Goal: Transaction & Acquisition: Book appointment/travel/reservation

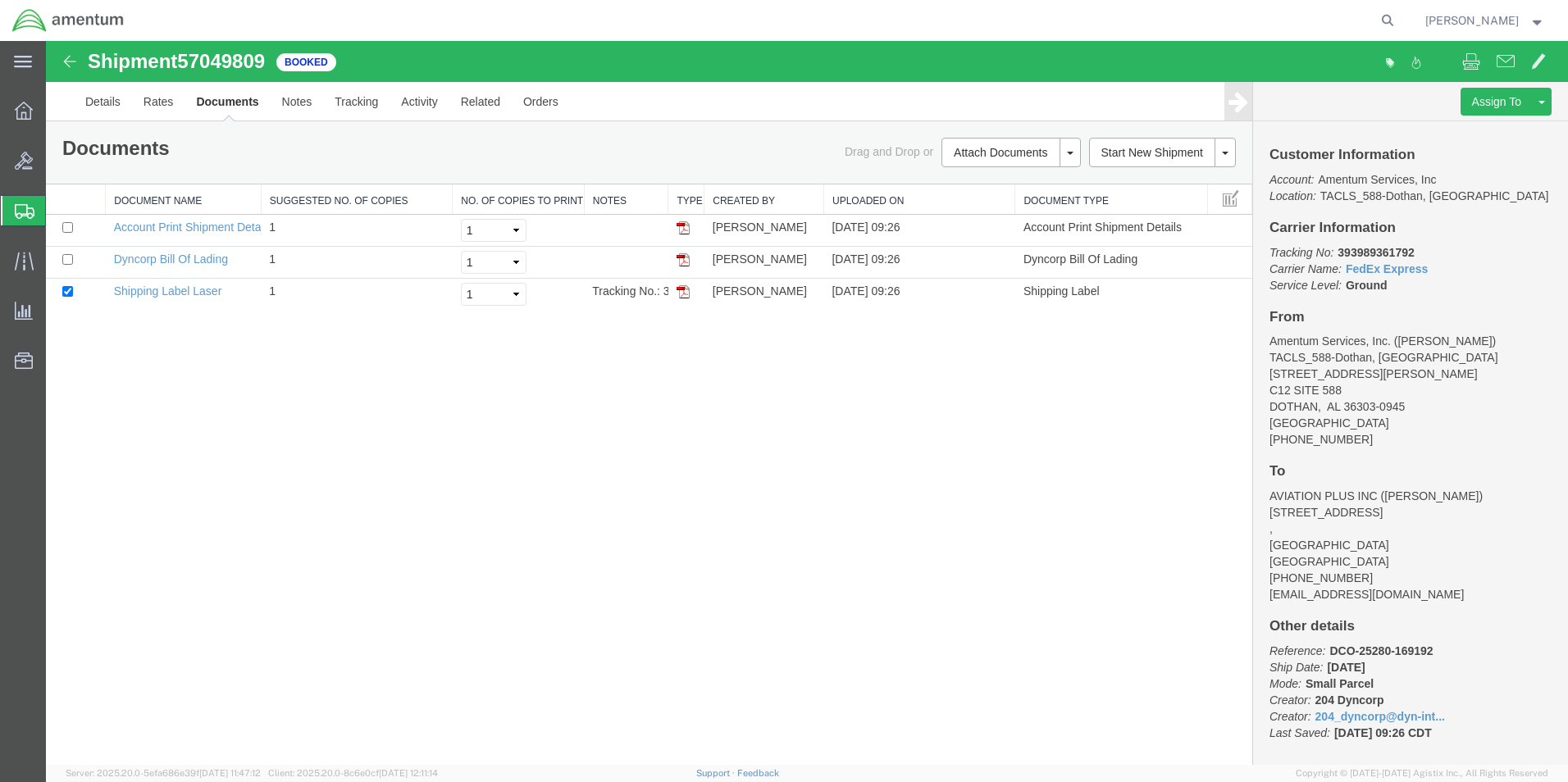
click at [0, 0] on span "Shipment Manager" at bounding box center [0, 0] width 0 height 0
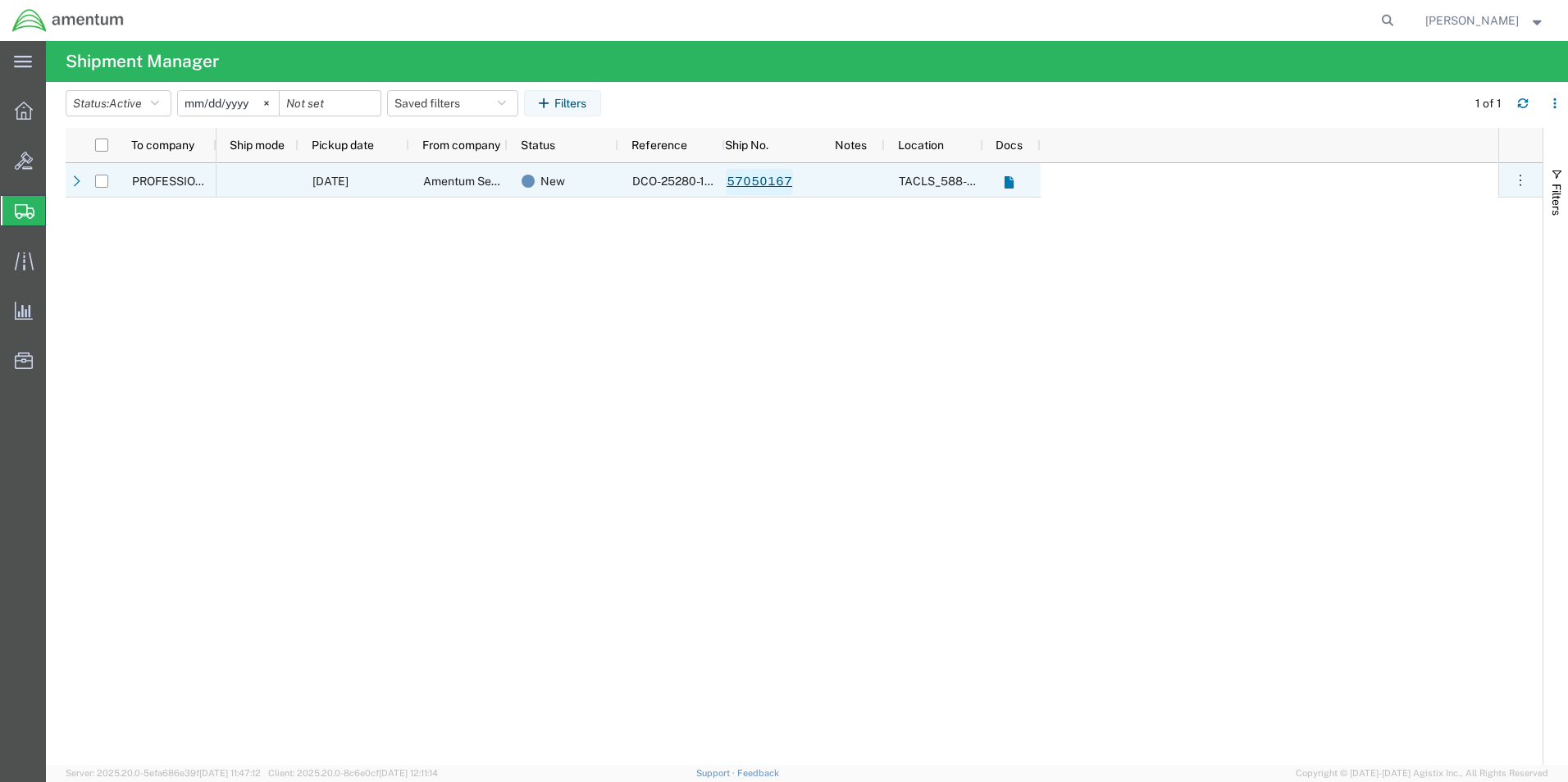
click at [772, 184] on link "57050167" at bounding box center [759, 182] width 67 height 27
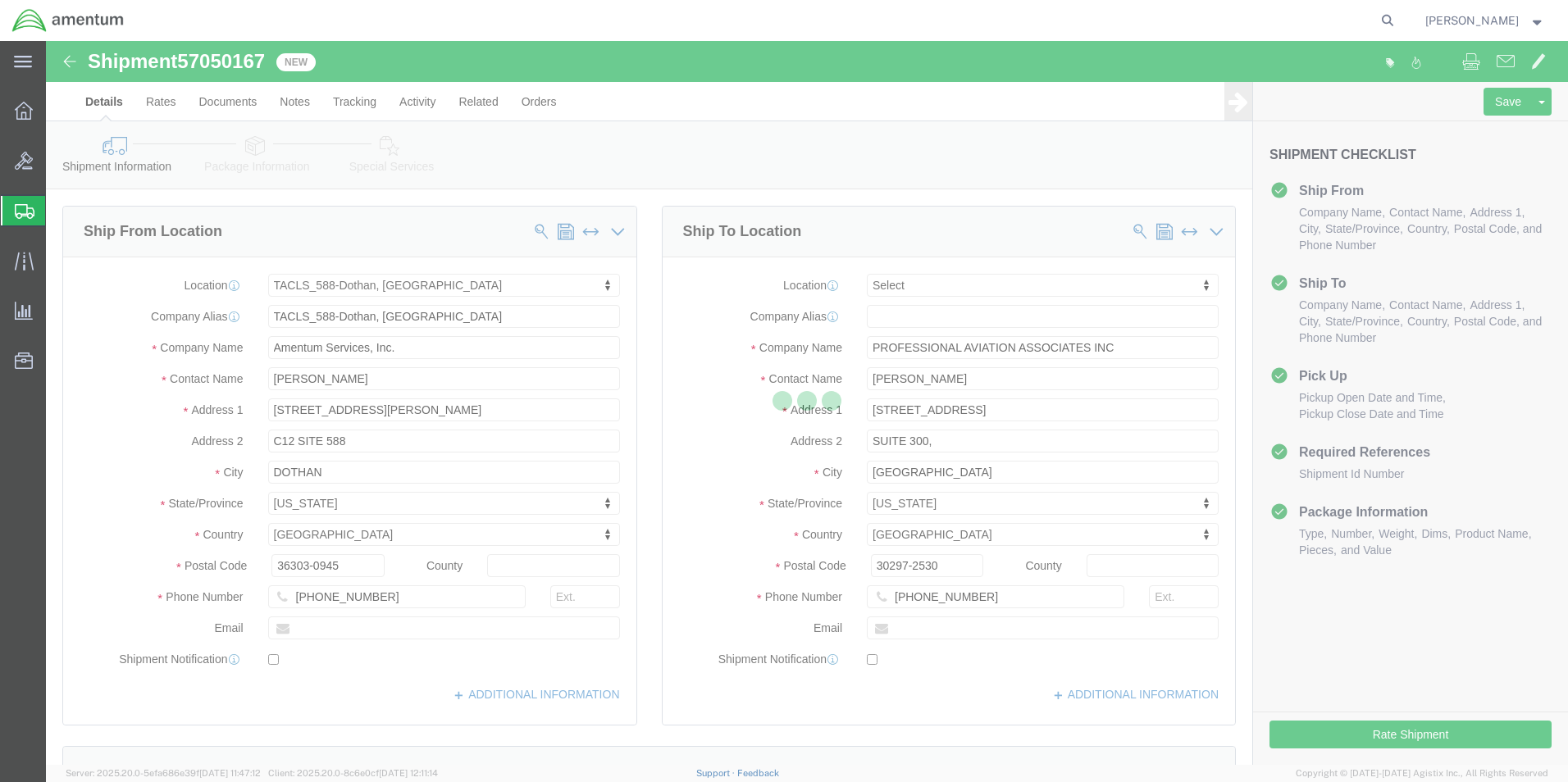
select select "42706"
select select
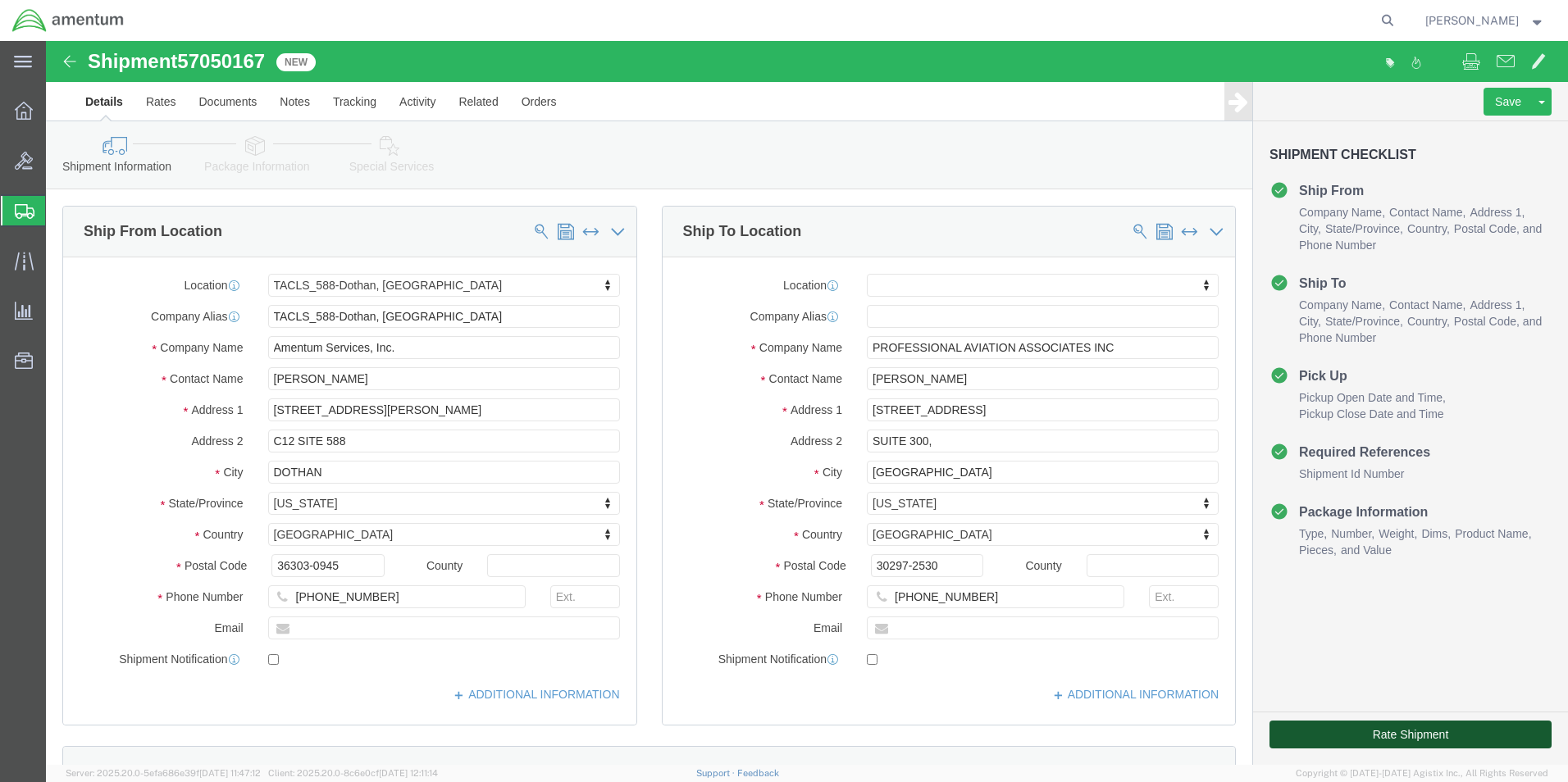
click button "Rate Shipment"
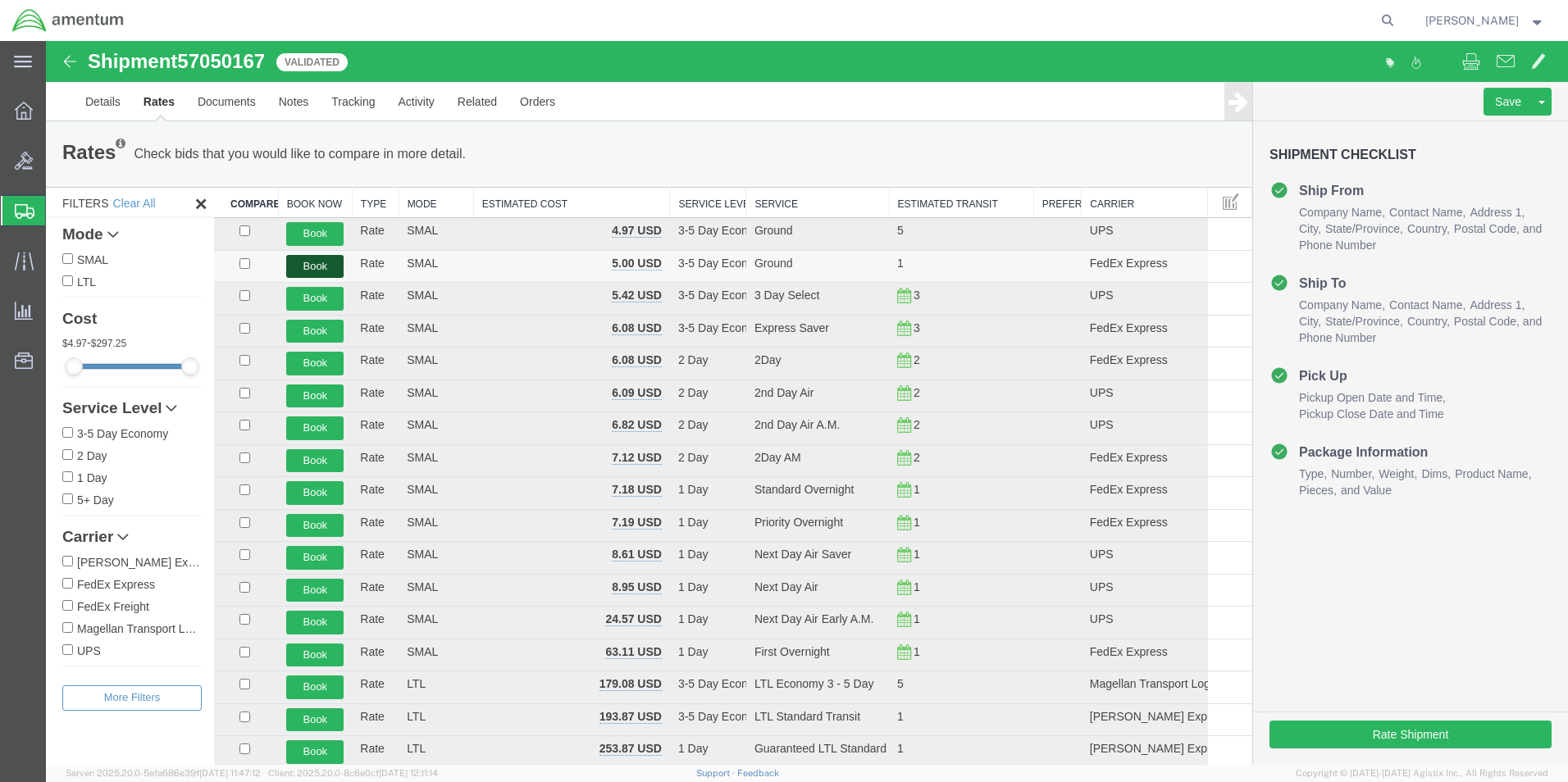
click at [305, 264] on button "Book" at bounding box center [315, 267] width 57 height 24
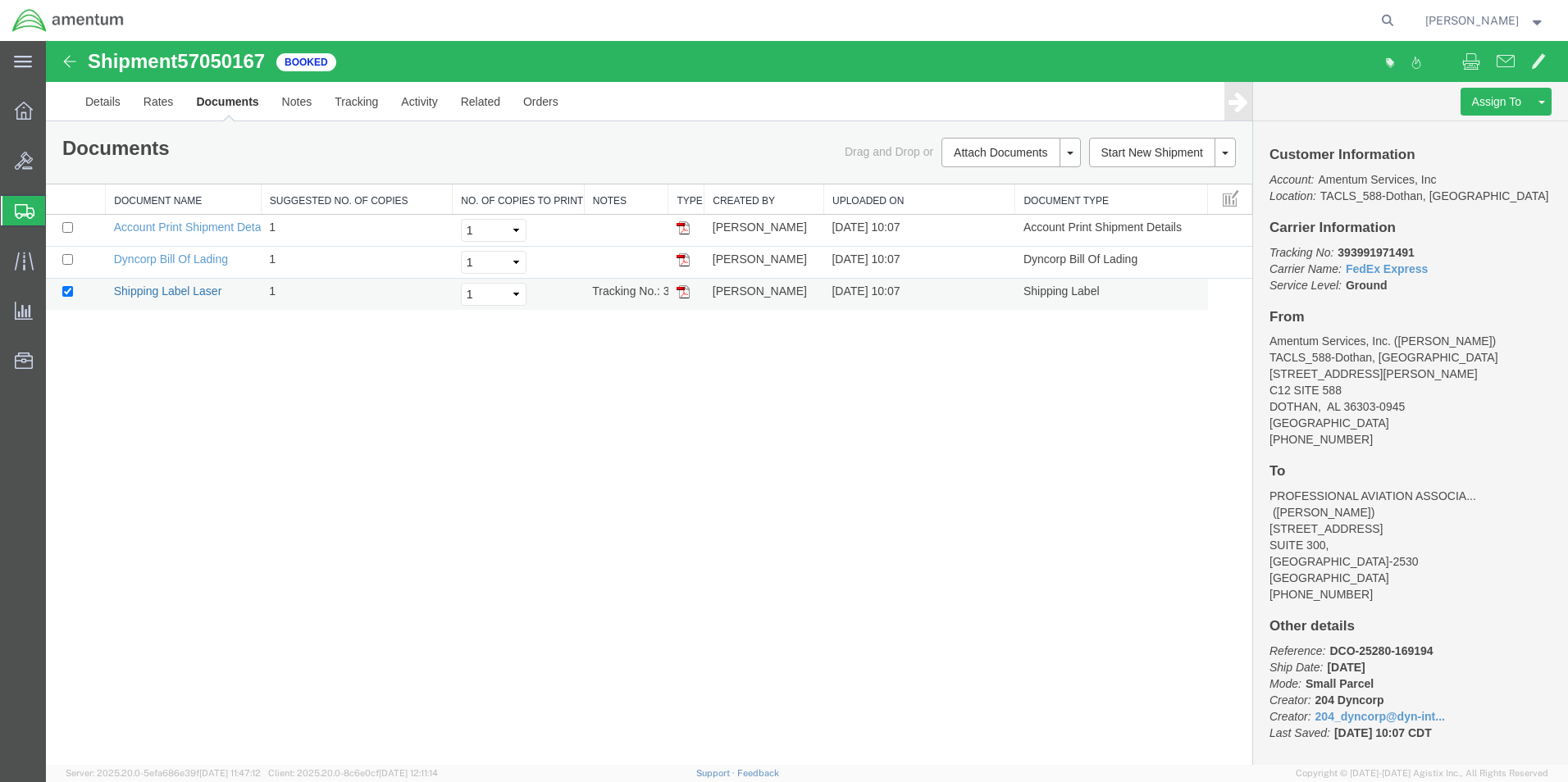
click at [200, 292] on link "Shipping Label Laser" at bounding box center [168, 291] width 109 height 13
